Goal: Task Accomplishment & Management: Manage account settings

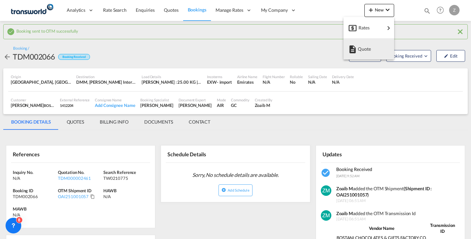
click at [365, 47] on span "Quote" at bounding box center [361, 48] width 7 height 13
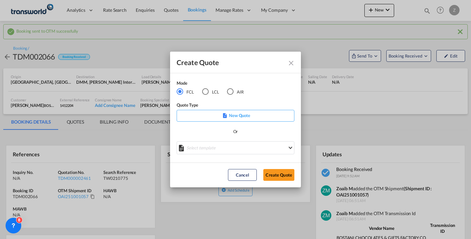
click at [235, 90] on md-radio-button "AIR" at bounding box center [235, 91] width 17 height 7
click at [277, 179] on button "Create Quote" at bounding box center [278, 175] width 31 height 12
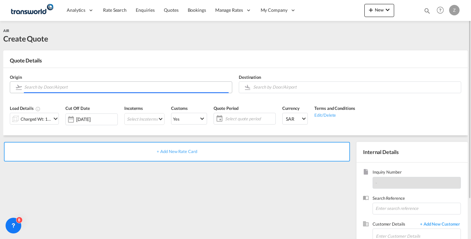
click at [122, 90] on input "Search by Door/Airport" at bounding box center [126, 86] width 204 height 11
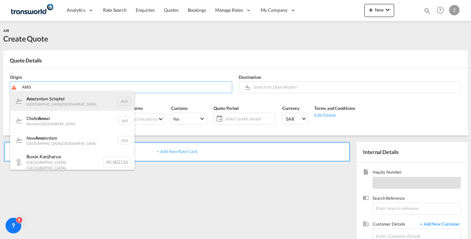
click at [85, 105] on div "Ams terdam Schiphol [GEOGRAPHIC_DATA] , [GEOGRAPHIC_DATA] AMS" at bounding box center [72, 101] width 124 height 20
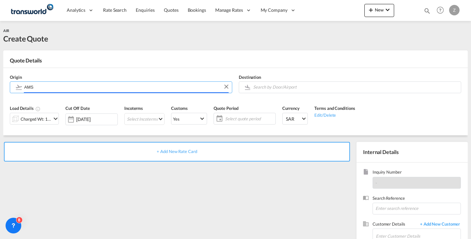
type input "Amsterdam Schiphol, [GEOGRAPHIC_DATA], AMS"
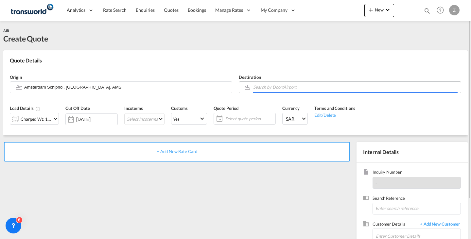
click at [330, 85] on input "Search by Door/Airport" at bounding box center [355, 86] width 204 height 11
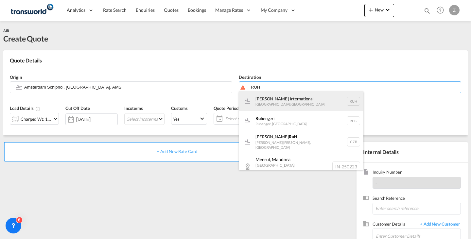
click at [312, 98] on div "[PERSON_NAME] International [GEOGRAPHIC_DATA] , [GEOGRAPHIC_DATA] RUH" at bounding box center [301, 101] width 124 height 20
type input "[PERSON_NAME] International, [GEOGRAPHIC_DATA], RUH"
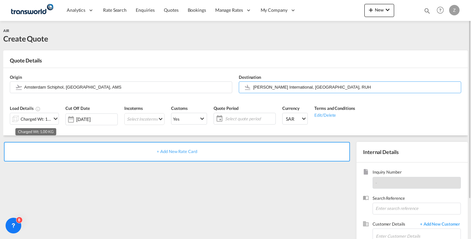
click at [42, 115] on div "Charged Wt: 1.00 KG" at bounding box center [36, 118] width 31 height 9
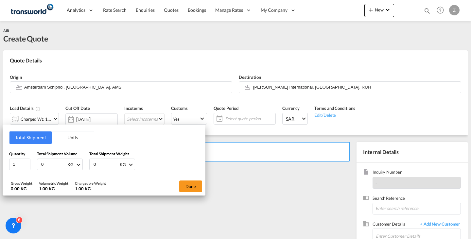
click at [108, 164] on input "0" at bounding box center [106, 164] width 26 height 11
type input "750"
click at [50, 164] on input "0" at bounding box center [54, 164] width 26 height 11
type input "750"
click at [184, 189] on button "Done" at bounding box center [190, 186] width 23 height 12
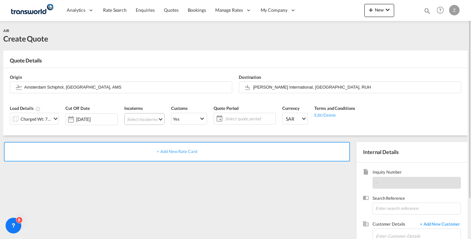
click at [152, 123] on md-select "Select Incoterms EXW - export Ex Works CFR - export Cost and Freight DAP - expo…" at bounding box center [144, 119] width 40 height 12
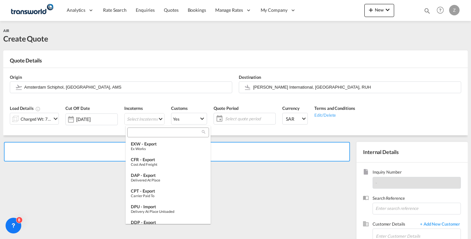
click at [156, 133] on input "search" at bounding box center [165, 132] width 73 height 6
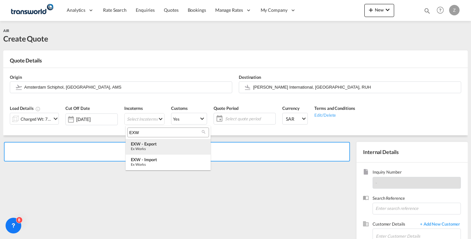
type input "EXW"
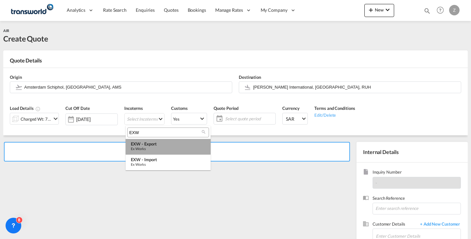
click at [167, 141] on div "EXW - export" at bounding box center [168, 143] width 75 height 5
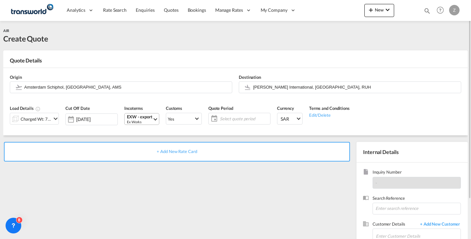
click at [155, 119] on span "Select Incoterms: EXW - export\aEx Works" at bounding box center [155, 119] width 4 height 4
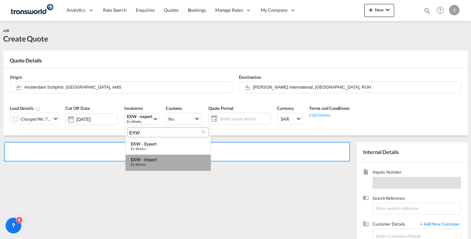
click at [163, 157] on md-option "EXW - import Ex Works" at bounding box center [168, 163] width 85 height 16
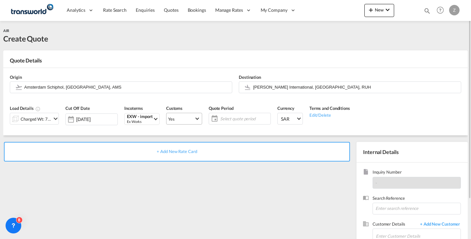
click at [183, 114] on md-select-value "Yes" at bounding box center [183, 118] width 35 height 9
click at [191, 137] on md-option "No" at bounding box center [185, 134] width 46 height 16
click at [192, 118] on span "Yes" at bounding box center [181, 119] width 26 height 6
click at [191, 132] on md-option "No" at bounding box center [185, 134] width 46 height 16
click at [236, 115] on span "Select quote period" at bounding box center [244, 118] width 52 height 9
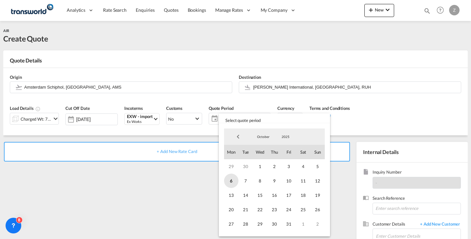
click at [235, 178] on span "6" at bounding box center [231, 181] width 14 height 14
click at [292, 222] on span "31" at bounding box center [288, 224] width 14 height 14
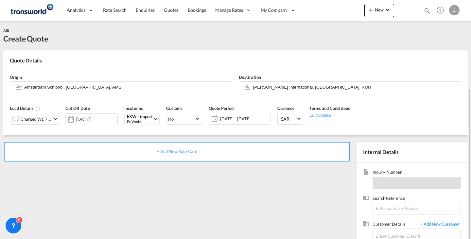
scroll to position [48, 0]
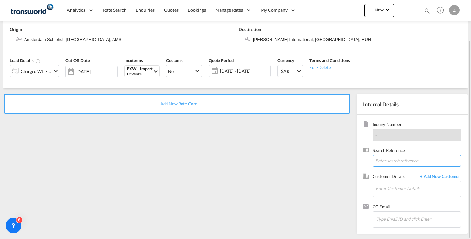
paste input "TW0210773"
click at [402, 159] on input at bounding box center [416, 161] width 88 height 12
type input "TW0210773"
click at [395, 183] on input "Enter Customer Details" at bounding box center [418, 188] width 85 height 15
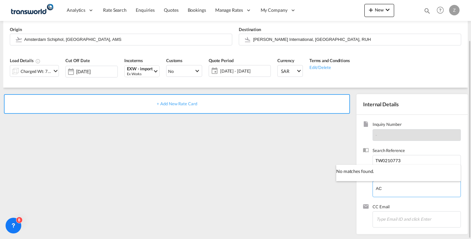
type input "A"
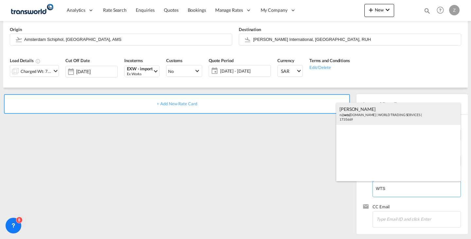
click at [379, 118] on div "[PERSON_NAME] n@ wts [DOMAIN_NAME] | WORLD TRADING SERVICES | 1735669" at bounding box center [398, 114] width 124 height 22
type input "WORLD TRADING SERVICES, [PERSON_NAME], n@[DOMAIN_NAME]"
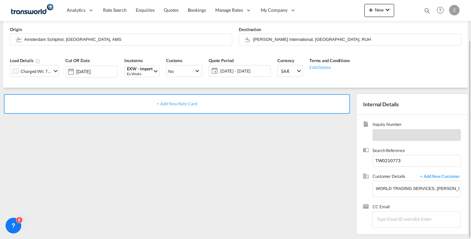
click at [312, 101] on div "+ Add New Rate Card" at bounding box center [177, 104] width 346 height 20
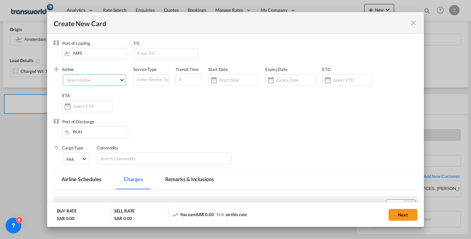
click at [109, 80] on md-select "Select Airline AIR EXPRESS S.A. (1166- / -) CMA CGM Air Cargo (1140-2C / -) DDW…" at bounding box center [94, 80] width 63 height 12
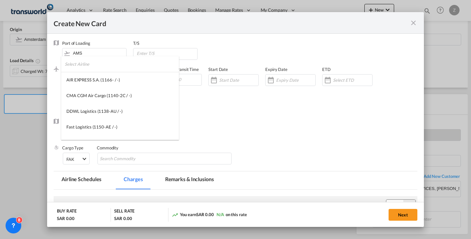
click at [104, 69] on input "search" at bounding box center [122, 64] width 114 height 16
type input "A"
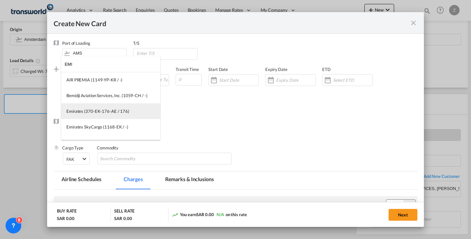
type input "EMI"
click at [115, 109] on div "Emirates (370-EK-176-AE / 176)" at bounding box center [97, 111] width 63 height 6
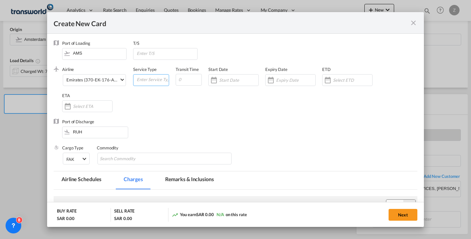
click at [152, 79] on input "Create New Card ..." at bounding box center [152, 80] width 33 height 10
type input "O"
type input "AIR"
type input "3"
type input "2"
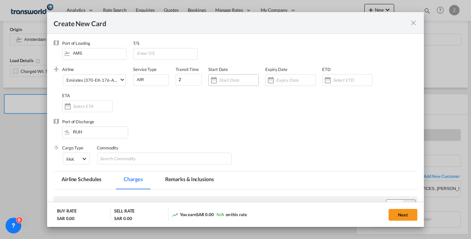
click at [228, 77] on div "Create New Card ..." at bounding box center [238, 80] width 39 height 6
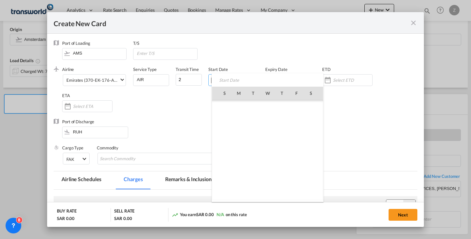
scroll to position [151484, 0]
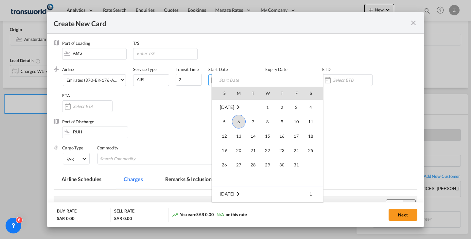
click at [241, 119] on span "6" at bounding box center [239, 122] width 14 height 14
type input "[DATE]"
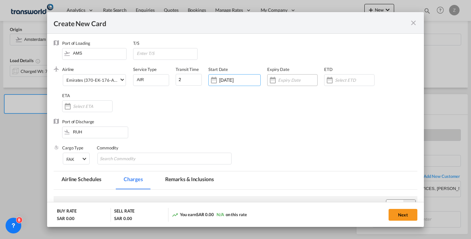
click at [285, 81] on input "Create New Card ..." at bounding box center [297, 79] width 39 height 5
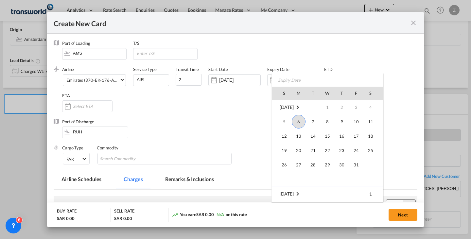
click at [361, 170] on td "31" at bounding box center [356, 165] width 14 height 14
type input "[DATE]"
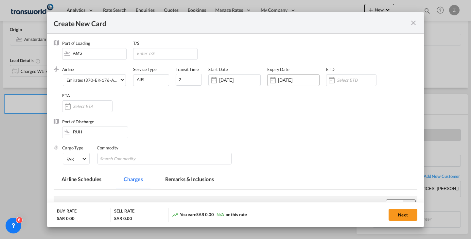
click at [301, 75] on div "[DATE]" at bounding box center [293, 80] width 52 height 12
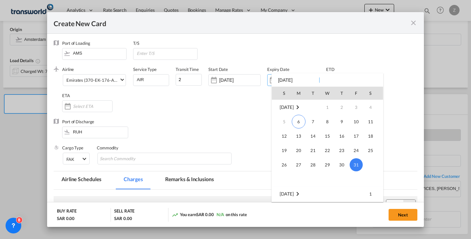
click at [360, 162] on span "31" at bounding box center [355, 164] width 13 height 13
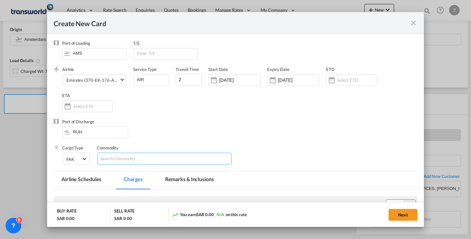
click at [156, 157] on input "Chips input." at bounding box center [130, 159] width 60 height 10
type input "GC"
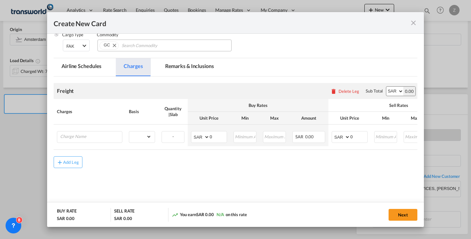
scroll to position [115, 0]
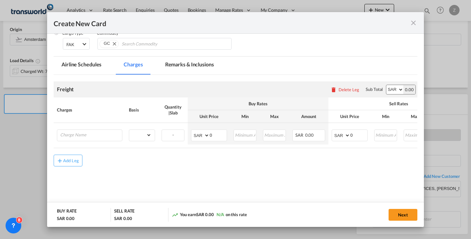
click at [390, 88] on select "AED AFN ALL AMD ANG AOA ARS AUD AWG AZN BAM BBD BDT BGN BHD BIF BMD BND [PERSON…" at bounding box center [394, 89] width 17 height 9
select select "string:EUR"
click at [386, 85] on select "AED AFN ALL AMD ANG AOA ARS AUD AWG AZN BAM BBD BDT BGN BHD BIF BMD BND [PERSON…" at bounding box center [394, 89] width 17 height 9
click at [108, 133] on input "Charge Name" at bounding box center [91, 135] width 62 height 10
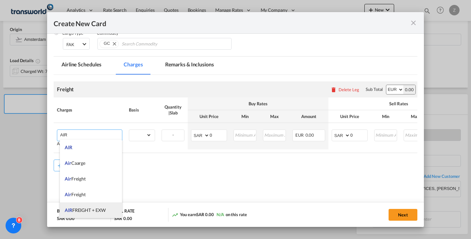
click at [90, 210] on span "AIR FREIGHT + EXW" at bounding box center [85, 210] width 41 height 6
type input "AIR FREIGHT + EXW"
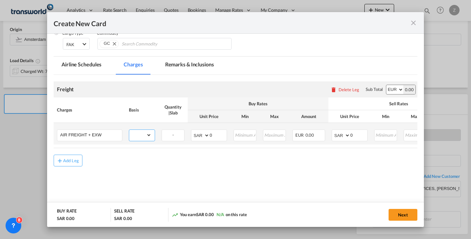
click at [136, 139] on select "gross_weight volumetric_weight per_shipment per_bl per_km % on air freight per_…" at bounding box center [140, 135] width 22 height 10
select select "per_shipment"
click at [129, 130] on select "gross_weight volumetric_weight per_shipment per_bl per_km % on air freight per_…" at bounding box center [140, 135] width 22 height 10
click at [200, 135] on select "AED AFN ALL AMD ANG AOA ARS AUD AWG AZN BAM BBD BDT BGN BHD BIF BMD BND [PERSON…" at bounding box center [200, 135] width 17 height 9
select select "string:EUR"
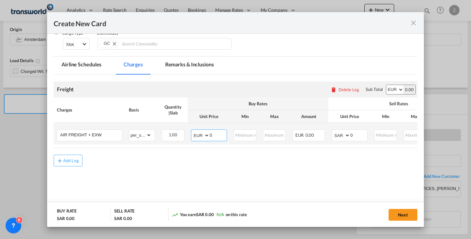
click at [192, 131] on select "AED AFN ALL AMD ANG AOA ARS AUD AWG AZN BAM BBD BDT BGN BHD BIF BMD BND [PERSON…" at bounding box center [200, 135] width 17 height 9
click at [339, 138] on select "AED AFN ALL AMD ANG AOA ARS AUD AWG AZN BAM BBD BDT BGN BHD BIF BMD BND [PERSON…" at bounding box center [341, 135] width 17 height 9
select select "string:EUR"
click at [333, 131] on select "AED AFN ALL AMD ANG AOA ARS AUD AWG AZN BAM BBD BDT BGN BHD BIF BMD BND [PERSON…" at bounding box center [341, 135] width 17 height 9
click at [360, 132] on input "0" at bounding box center [358, 135] width 17 height 10
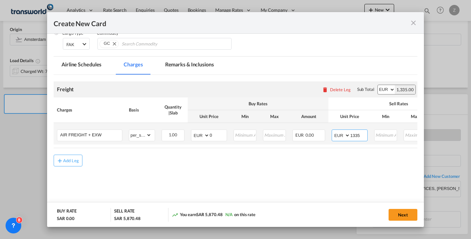
type input "1335"
click at [214, 131] on input "0" at bounding box center [218, 135] width 17 height 10
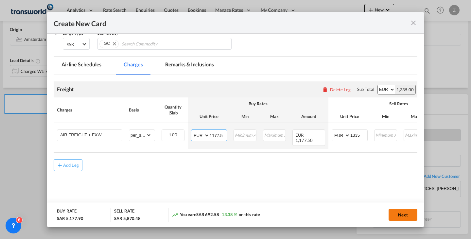
type input "1177.5"
click at [408, 213] on button "Next" at bounding box center [402, 215] width 29 height 12
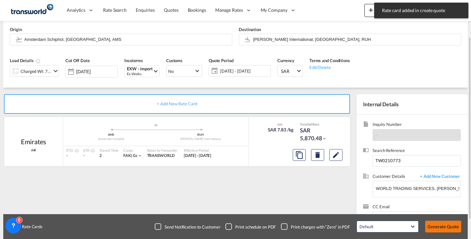
click at [456, 226] on button "Generate Quote" at bounding box center [443, 227] width 36 height 12
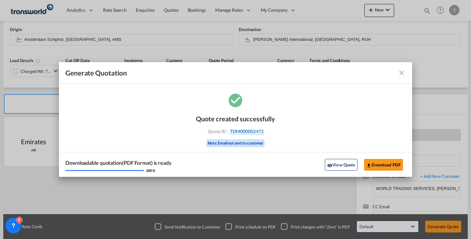
click at [251, 131] on span "TDM000002472" at bounding box center [247, 131] width 34 height 6
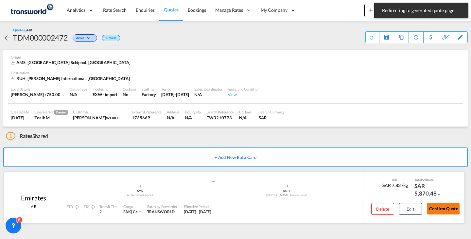
click at [451, 210] on button "Confirm Quote" at bounding box center [443, 209] width 33 height 12
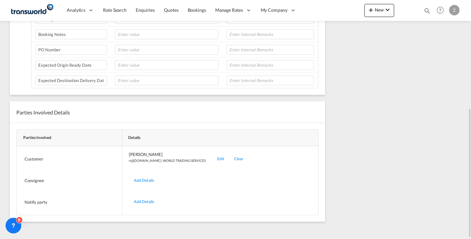
scroll to position [201, 0]
click at [212, 159] on div "Edit" at bounding box center [220, 158] width 17 height 15
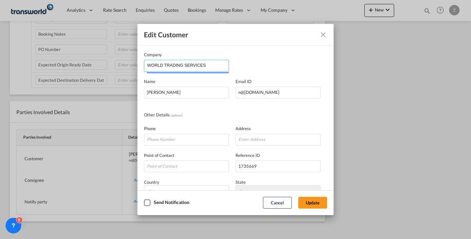
drag, startPoint x: 209, startPoint y: 67, endPoint x: 57, endPoint y: 80, distance: 153.2
click at [57, 80] on div "Edit Customer Company WORLD TRADING SERVICES Name [PERSON_NAME] Email ID [EMAIL…" at bounding box center [235, 119] width 471 height 239
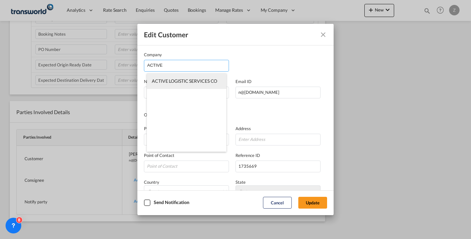
click at [191, 81] on span "ACTIVE LOGISTIC SERVICES CO" at bounding box center [184, 81] width 65 height 6
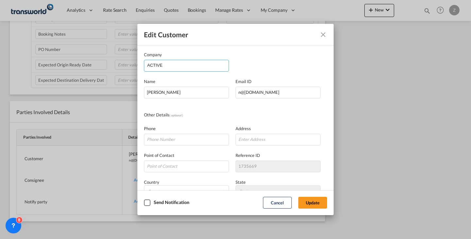
type input "ACTIVE LOGISTIC SERVICES CO"
type input "[PERSON_NAME][EMAIL_ADDRESS][PERSON_NAME][DOMAIN_NAME]"
type input "563656888"
type input "1821686"
type input "13253"
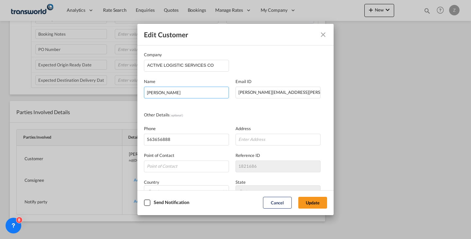
drag, startPoint x: 194, startPoint y: 94, endPoint x: 79, endPoint y: 100, distance: 115.5
click at [79, 100] on div "Edit Customer Company ACTIVE LOGISTIC SERVICES CO Name [PERSON_NAME] Email [PER…" at bounding box center [235, 119] width 471 height 239
type input "[PERSON_NAME]"
click at [319, 204] on button "Update" at bounding box center [312, 203] width 29 height 12
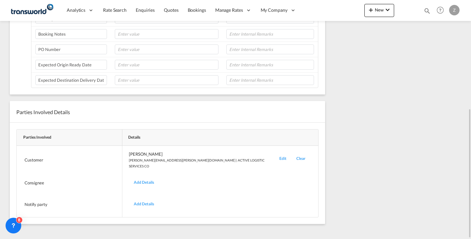
scroll to position [0, 0]
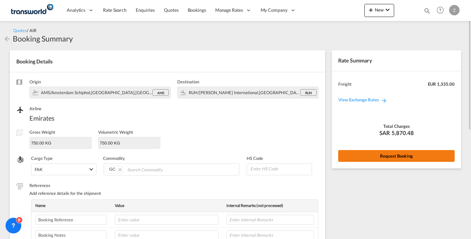
click at [369, 157] on button "Request Booking" at bounding box center [396, 156] width 116 height 12
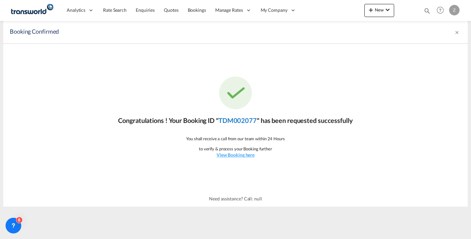
click at [239, 123] on link "TDM002077" at bounding box center [237, 120] width 38 height 8
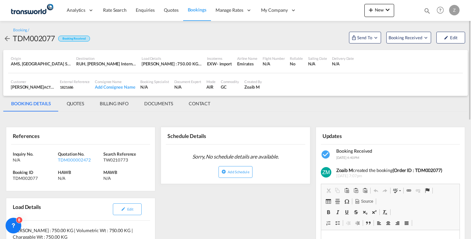
click at [201, 107] on md-tab-item "CONTACT" at bounding box center [199, 104] width 37 height 16
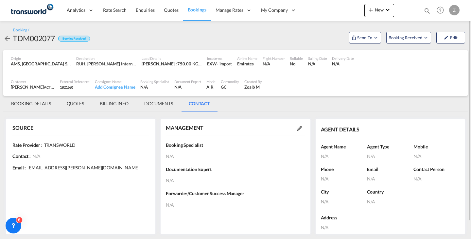
click at [300, 129] on md-icon at bounding box center [298, 128] width 5 height 5
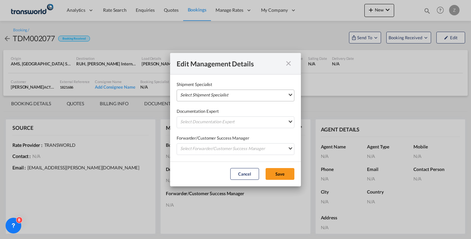
click at [275, 95] on md-select "Select Shipment Specialist [PERSON_NAME] W [PERSON_NAME][EMAIL_ADDRESS][PERSON_…" at bounding box center [235, 96] width 118 height 12
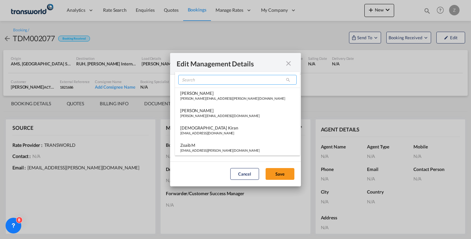
click at [243, 80] on input "search" at bounding box center [237, 80] width 118 height 10
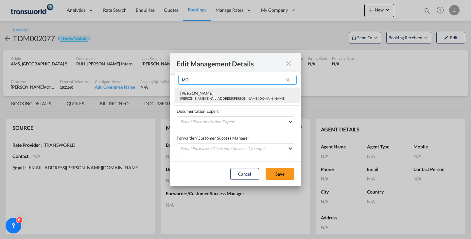
type input "MO"
click at [225, 98] on div "[PERSON_NAME][EMAIL_ADDRESS][PERSON_NAME][DOMAIN_NAME]" at bounding box center [232, 98] width 105 height 5
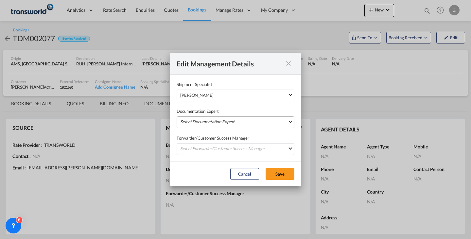
click at [213, 121] on md-select "Select Documentation Expert [PERSON_NAME] W [PERSON_NAME][EMAIL_ADDRESS][PERSON…" at bounding box center [235, 122] width 118 height 12
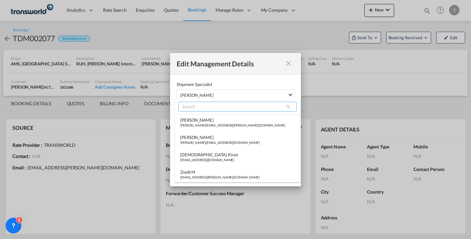
click at [221, 107] on input "search" at bounding box center [237, 107] width 118 height 10
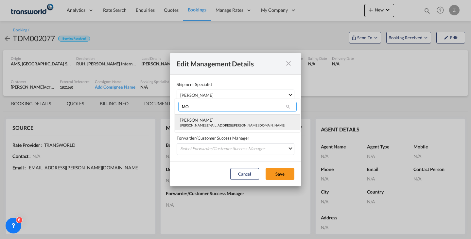
type input "MO"
click at [208, 118] on div "[PERSON_NAME]" at bounding box center [232, 120] width 105 height 6
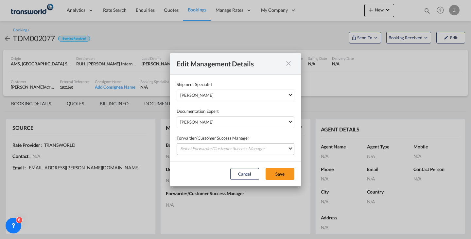
click at [207, 144] on md-select "Select Forwarder/Customer Success Manager [PERSON_NAME] [PERSON_NAME][EMAIL_ADD…" at bounding box center [235, 149] width 118 height 12
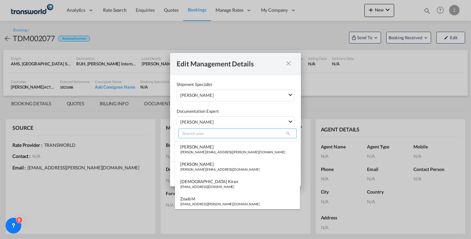
click at [211, 131] on input "search" at bounding box center [237, 133] width 118 height 10
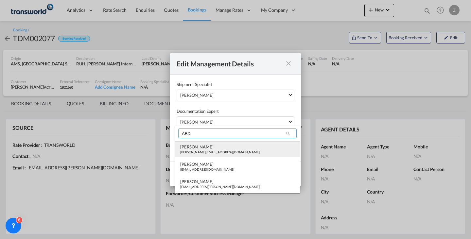
type input "ABD"
click at [205, 145] on div "[PERSON_NAME]" at bounding box center [219, 147] width 79 height 6
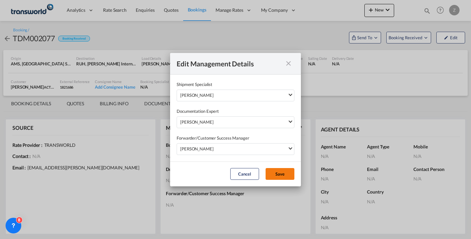
click at [278, 174] on button "Save" at bounding box center [279, 174] width 29 height 12
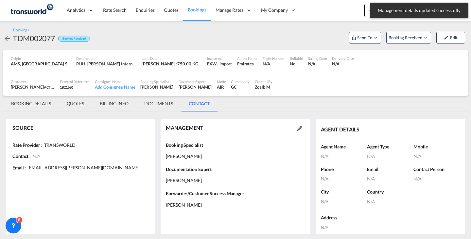
click at [25, 104] on md-tab-item "BOOKING DETAILS" at bounding box center [31, 104] width 56 height 16
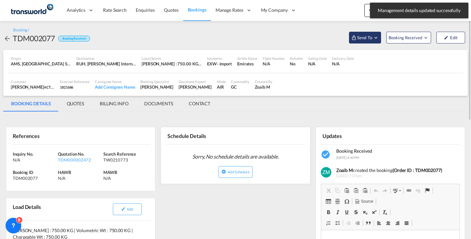
click at [373, 38] on md-icon "Open demo menu" at bounding box center [376, 38] width 6 height 6
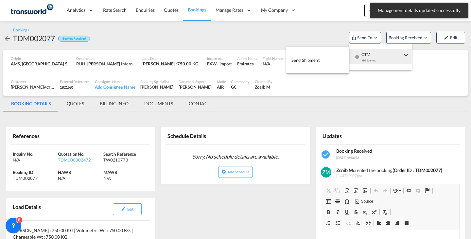
click at [369, 57] on div "Yet to sync" at bounding box center [381, 62] width 41 height 14
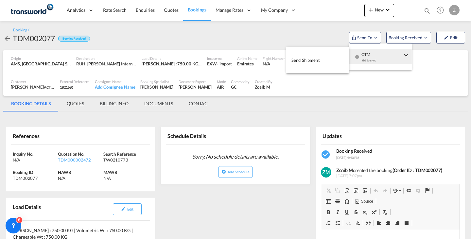
click at [322, 58] on button "Send Shipment" at bounding box center [317, 60] width 63 height 15
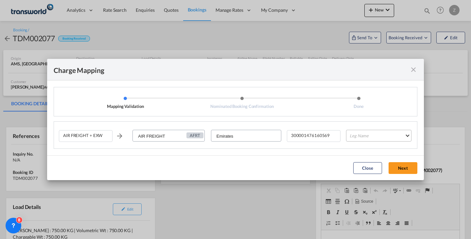
click at [355, 133] on md-select "Leg Name HANDLING ORIGIN HANDLING DESTINATION OTHERS TL PICK UP CUSTOMS ORIGIN …" at bounding box center [378, 136] width 65 height 12
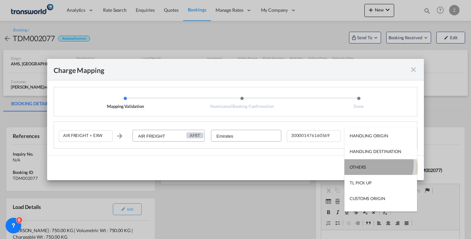
click at [370, 164] on md-option "OTHERS" at bounding box center [380, 167] width 73 height 16
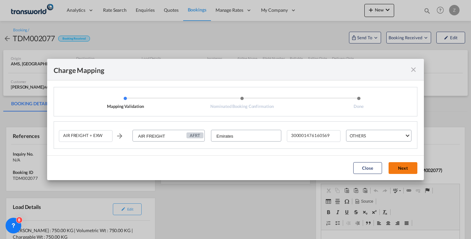
click at [410, 166] on button "Next" at bounding box center [402, 168] width 29 height 12
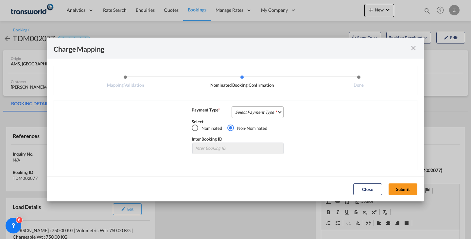
click at [255, 114] on md-select "Select Payment Type COLLECT PREPAID" at bounding box center [257, 112] width 52 height 12
click at [273, 109] on md-option "COLLECT" at bounding box center [259, 112] width 58 height 16
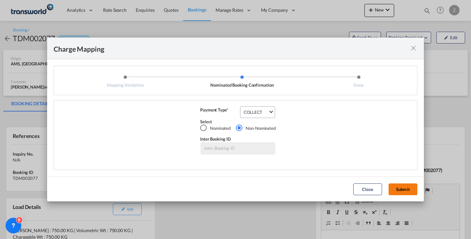
click at [410, 193] on button "Submit" at bounding box center [402, 189] width 29 height 12
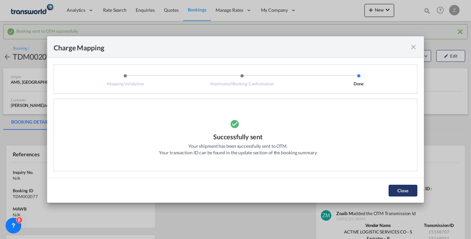
click at [411, 191] on button "Close" at bounding box center [402, 191] width 29 height 12
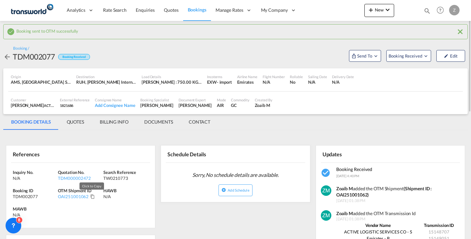
click at [92, 197] on md-icon "Click to Copy" at bounding box center [92, 196] width 5 height 5
